Goal: Task Accomplishment & Management: Manage account settings

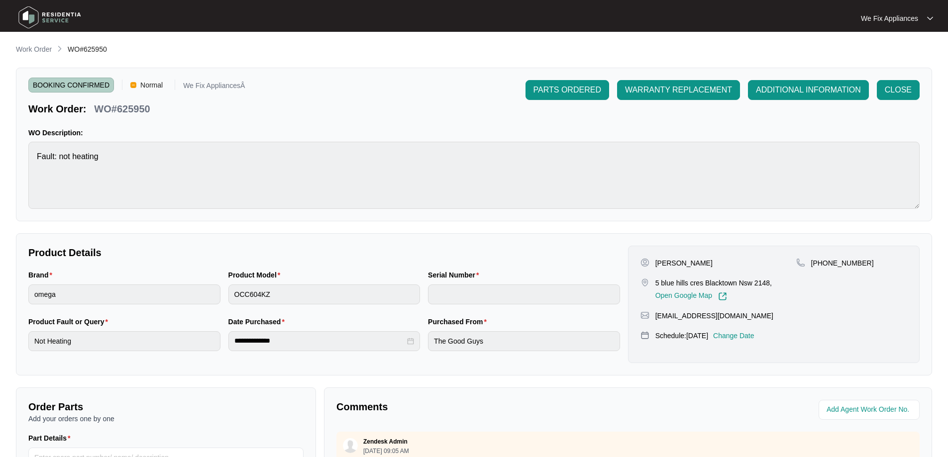
click at [56, 21] on img at bounding box center [50, 17] width 70 height 30
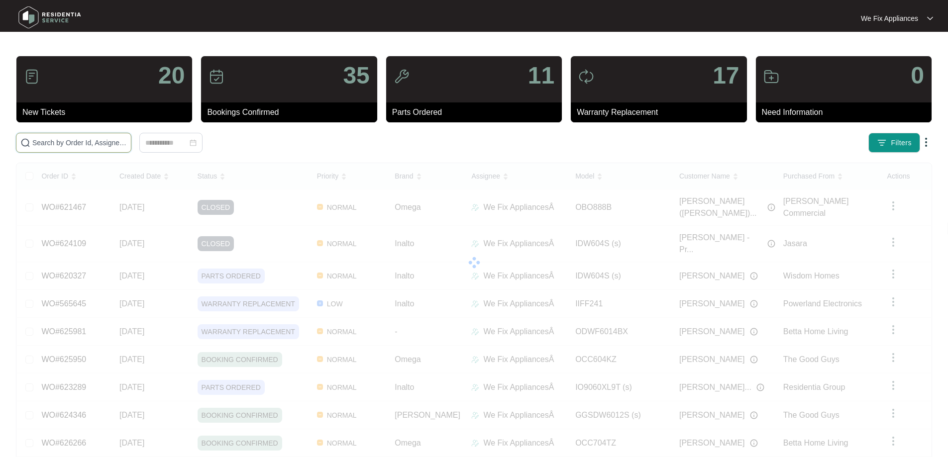
click at [85, 147] on input "text" at bounding box center [79, 142] width 95 height 11
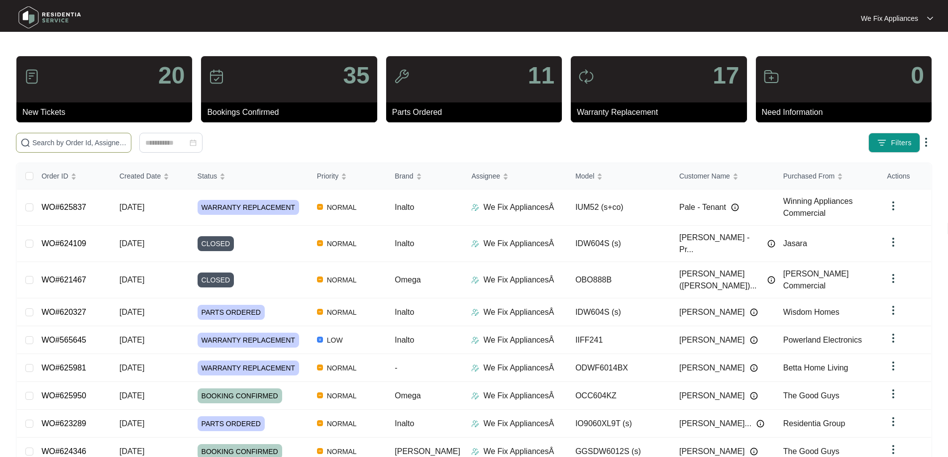
paste input "625527"
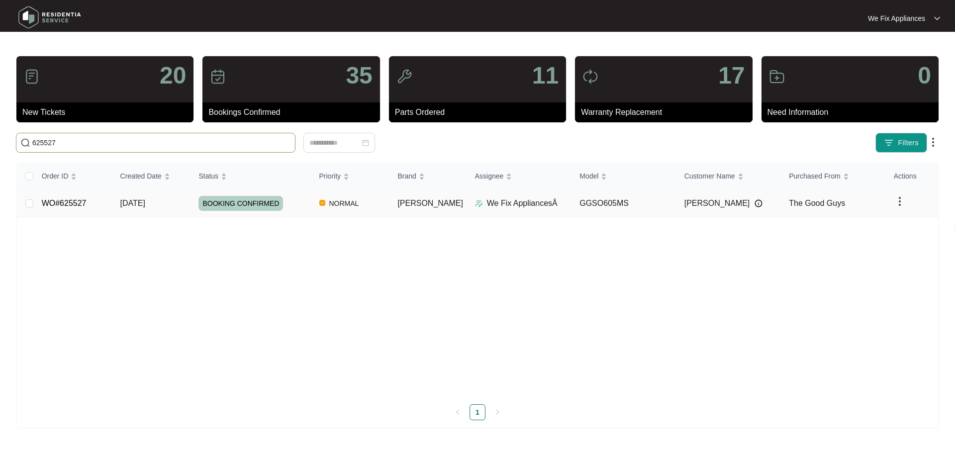
type input "625527"
click at [71, 205] on link "WO#625527" at bounding box center [64, 203] width 45 height 8
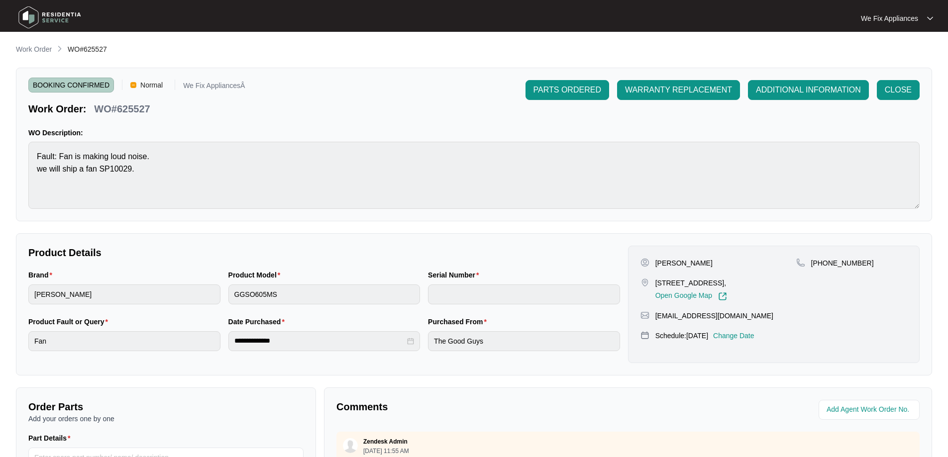
click at [749, 336] on p "Change Date" at bounding box center [733, 336] width 41 height 10
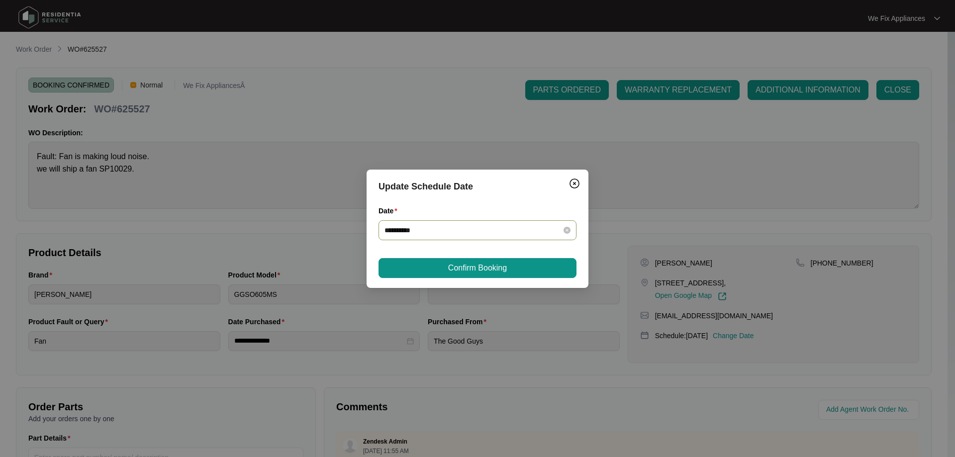
click at [485, 234] on input "**********" at bounding box center [472, 230] width 174 height 11
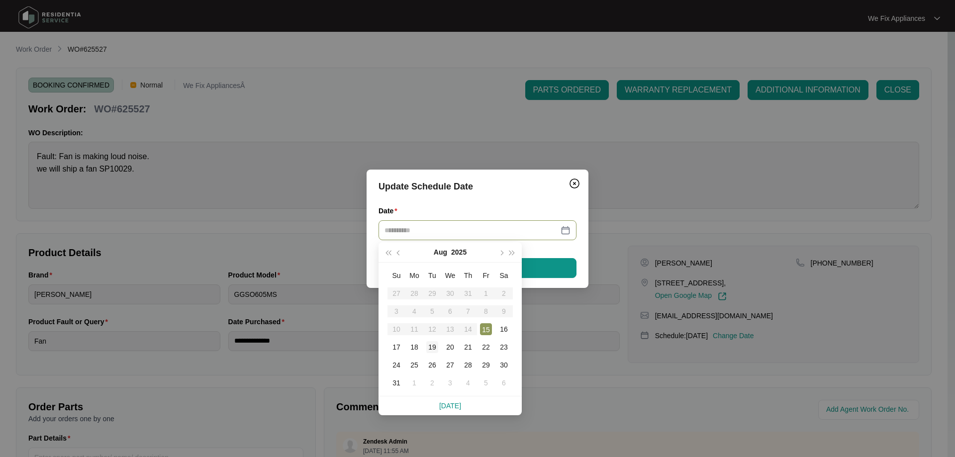
click at [432, 347] on div "19" at bounding box center [432, 347] width 12 height 12
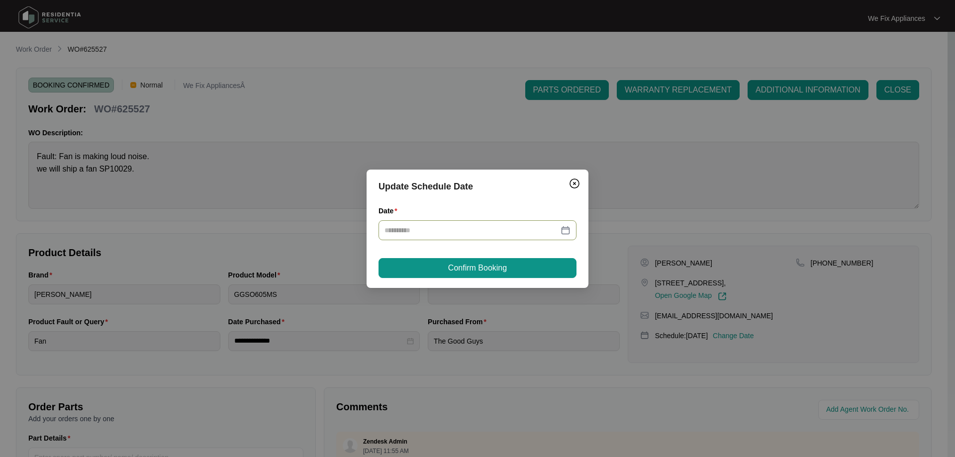
type input "**********"
click at [460, 263] on span "Confirm Booking" at bounding box center [477, 268] width 59 height 12
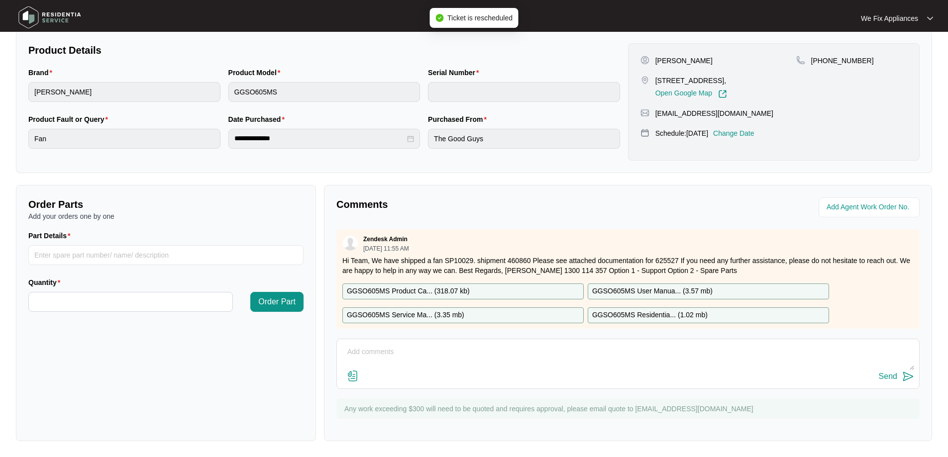
scroll to position [154, 0]
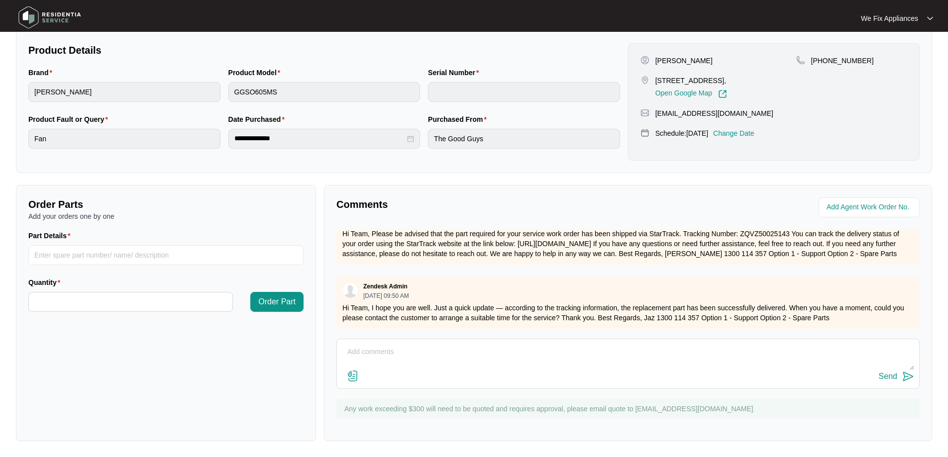
click at [510, 346] on textarea at bounding box center [628, 357] width 572 height 26
paste textarea "[PHONE_NUMBER]"
type textarea "Hi guys, this customer has sold his property got new owner's phone no - [PHONE_…"
click at [889, 375] on div "Send" at bounding box center [888, 376] width 18 height 9
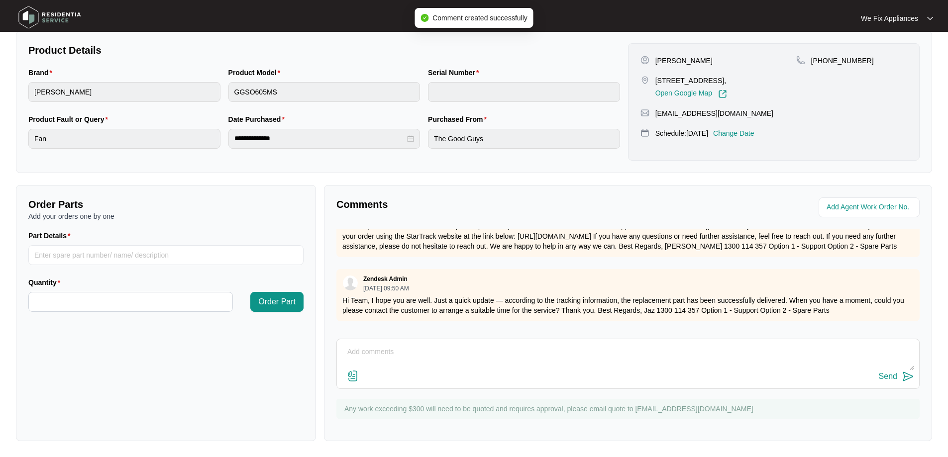
click at [58, 8] on img at bounding box center [50, 17] width 70 height 30
